Goal: Information Seeking & Learning: Learn about a topic

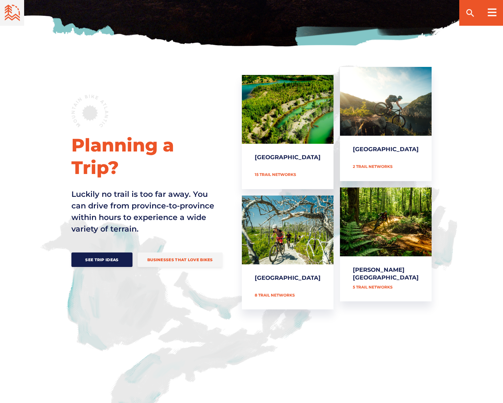
scroll to position [230, 0]
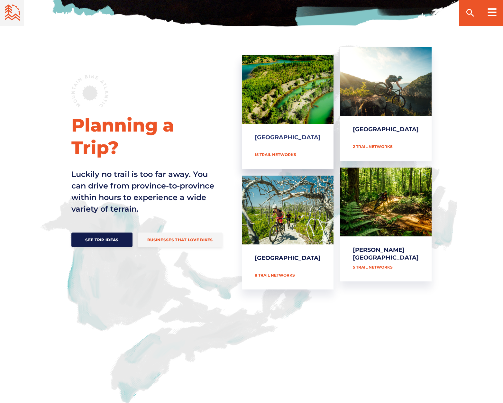
click at [304, 129] on link "[GEOGRAPHIC_DATA]" at bounding box center [288, 112] width 92 height 114
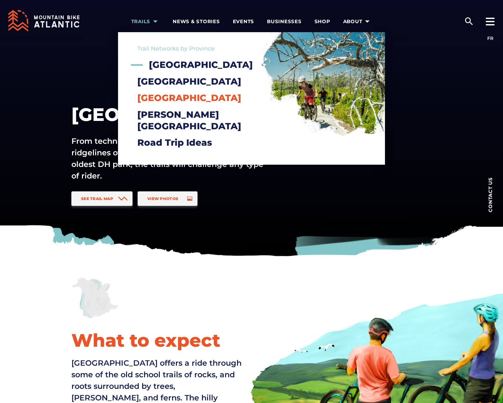
click at [168, 103] on span "[GEOGRAPHIC_DATA]" at bounding box center [189, 97] width 104 height 11
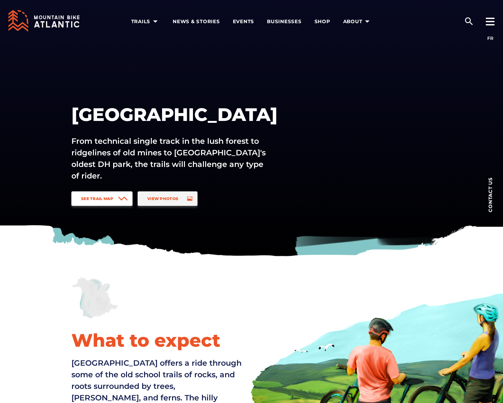
click at [108, 200] on span "See Trail Map" at bounding box center [97, 198] width 32 height 5
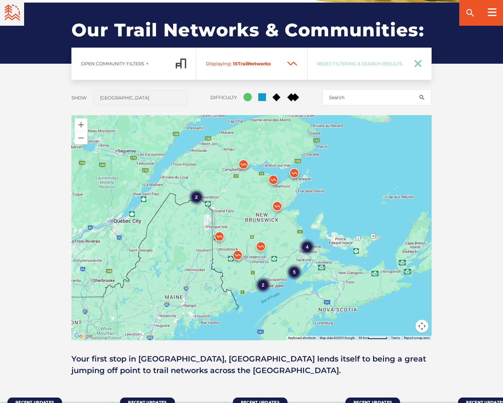
scroll to position [476, 0]
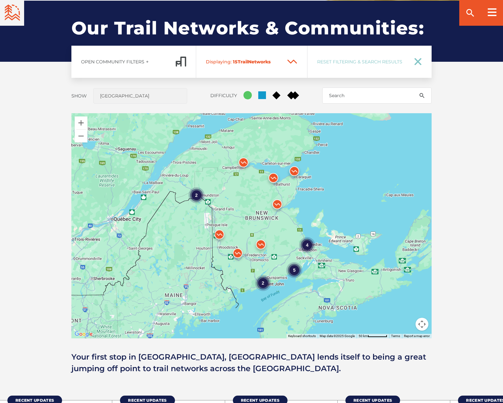
click at [264, 245] on img at bounding box center [260, 246] width 19 height 19
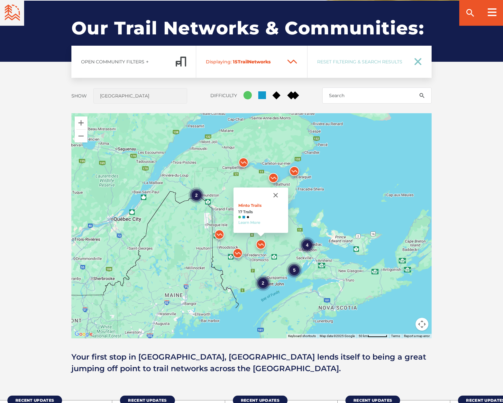
click at [252, 222] on link "Learn More" at bounding box center [250, 222] width 22 height 5
click at [249, 205] on link "Minto Trails" at bounding box center [250, 205] width 23 height 5
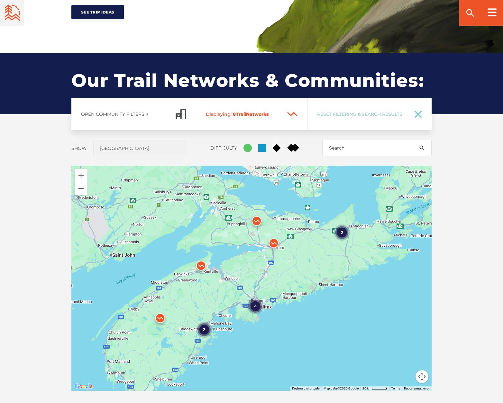
scroll to position [427, 0]
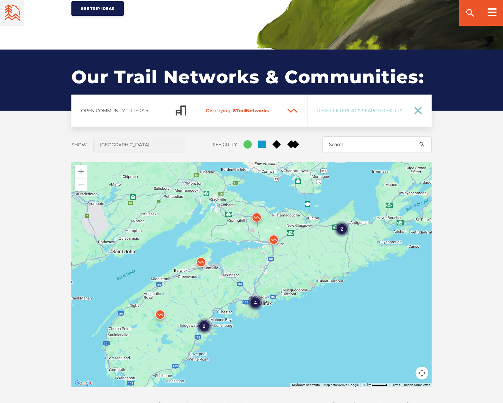
click at [160, 314] on img at bounding box center [160, 316] width 19 height 19
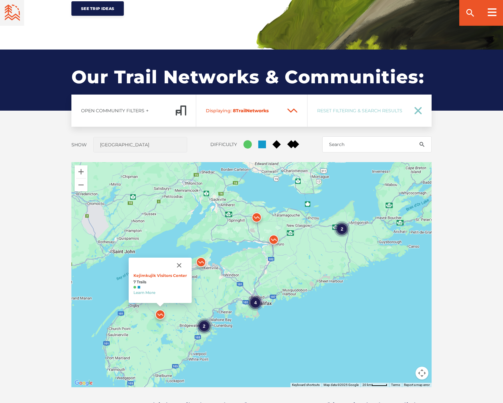
click at [258, 216] on img at bounding box center [256, 219] width 19 height 19
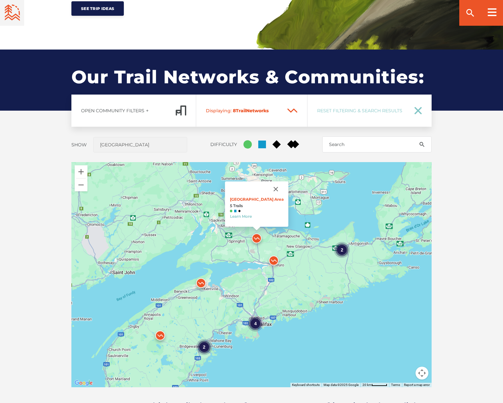
click at [343, 250] on div "2" at bounding box center [342, 250] width 16 height 16
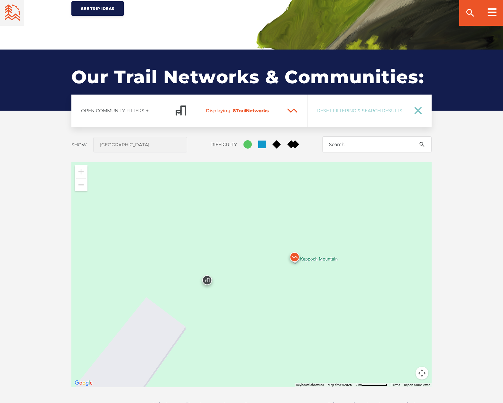
click at [294, 256] on img at bounding box center [294, 258] width 19 height 19
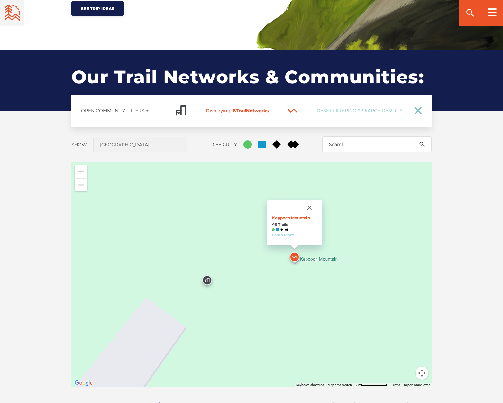
click at [282, 235] on link "Learn More" at bounding box center [283, 235] width 22 height 5
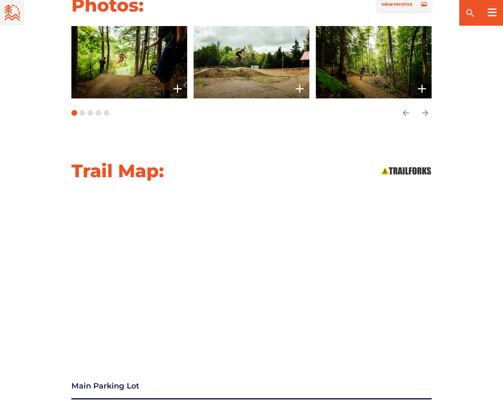
scroll to position [657, 0]
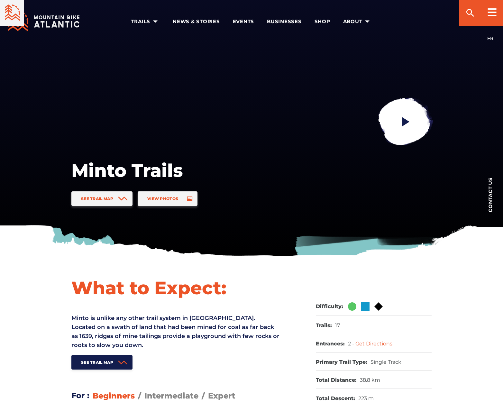
scroll to position [669, 0]
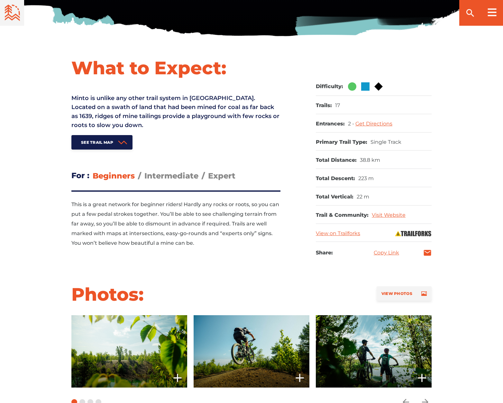
scroll to position [230, 0]
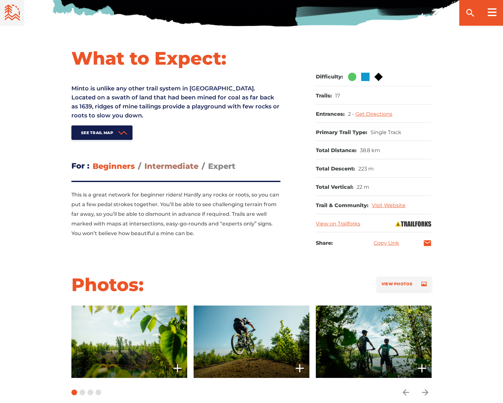
click at [176, 169] on span "Intermediate" at bounding box center [172, 166] width 54 height 9
click at [145, 161] on input "Intermediate" at bounding box center [145, 161] width 0 height 0
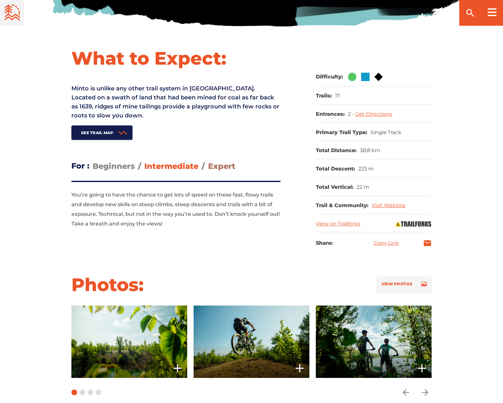
click at [221, 165] on span "Expert" at bounding box center [221, 166] width 27 height 9
click at [208, 161] on input "Expert" at bounding box center [208, 161] width 0 height 0
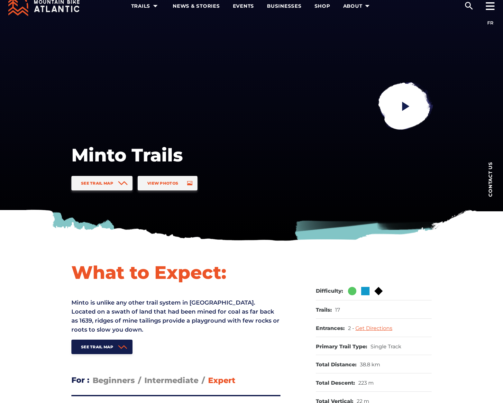
scroll to position [0, 0]
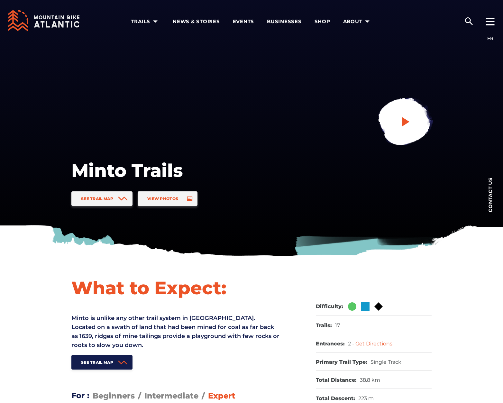
click at [407, 121] on icon "play" at bounding box center [405, 121] width 7 height 9
